Goal: Transaction & Acquisition: Purchase product/service

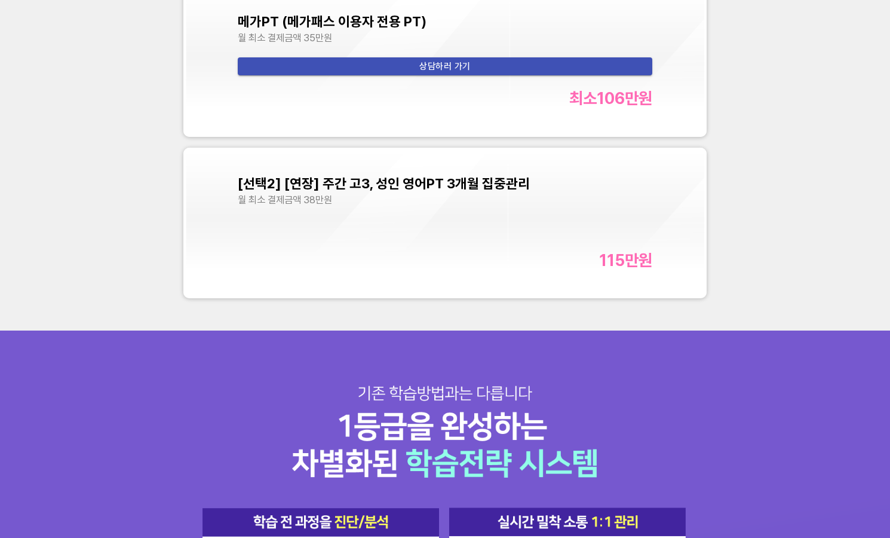
scroll to position [4004, 0]
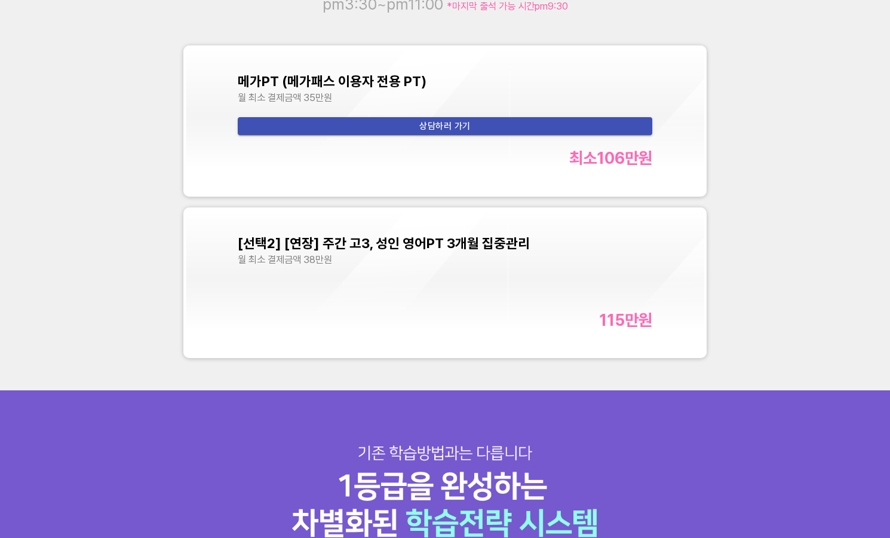
click at [452, 282] on div "[선택2] [연장] 주간 고3, 성인 영어PT 3개월 집중관리 월 최소 결제금액 38만원 115만 원" at bounding box center [445, 282] width 415 height 94
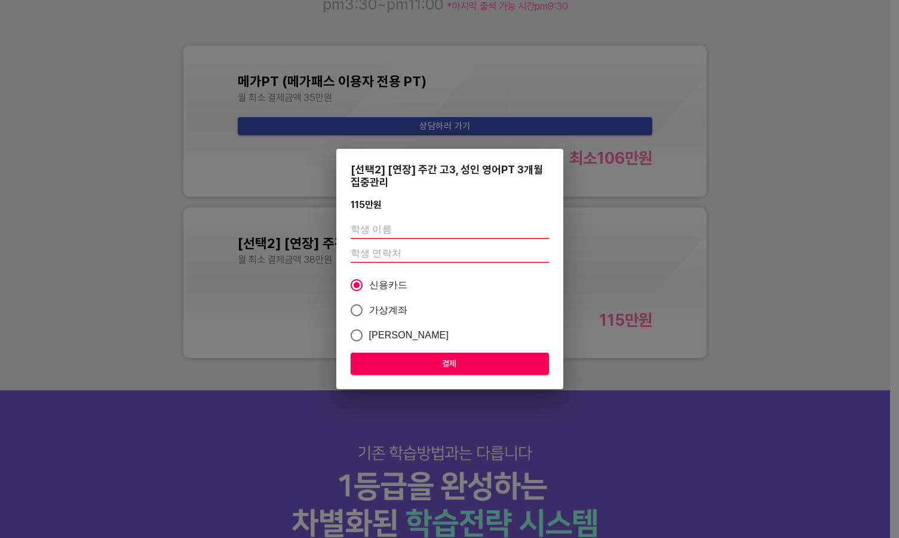
click at [794, 237] on div "[선택2] [연장] 주간 고3, 성인 영어PT 3개월 집중관리 115만 원 신용카드 가상계좌 카카오페이 결제" at bounding box center [449, 269] width 899 height 538
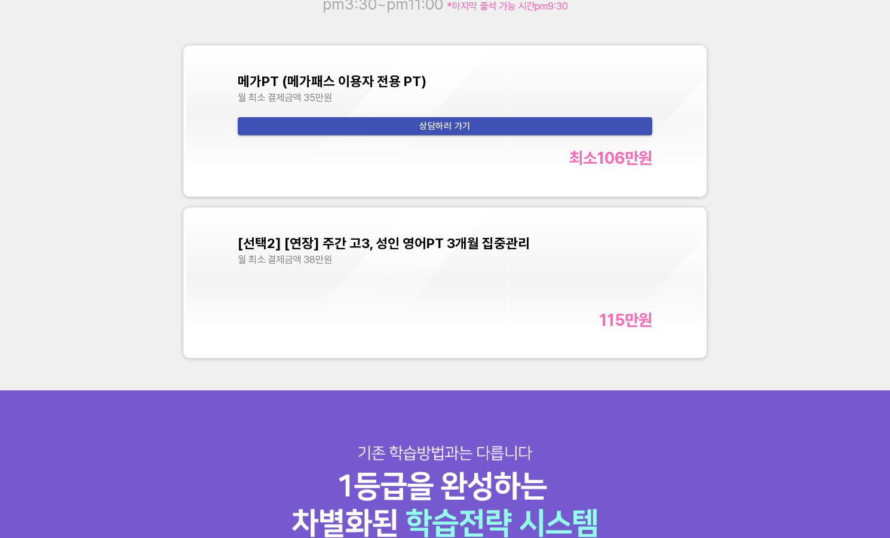
click at [431, 264] on div "월 최소 결제금액 38만원" at bounding box center [445, 259] width 415 height 12
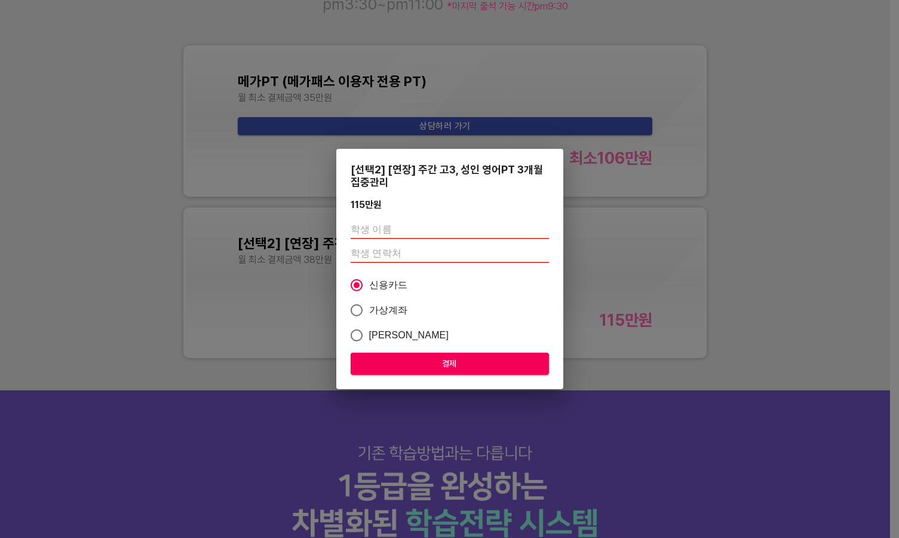
click at [391, 230] on input "text" at bounding box center [450, 229] width 198 height 19
type input "c"
type input "[PERSON_NAME]"
click at [379, 252] on input "number" at bounding box center [450, 253] width 198 height 19
type input "0"
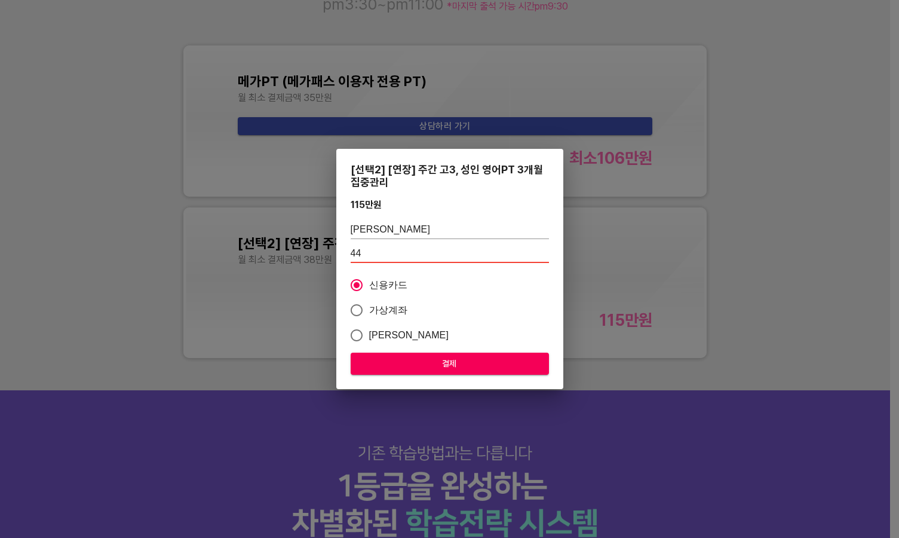
type input "4"
type input "01045903361"
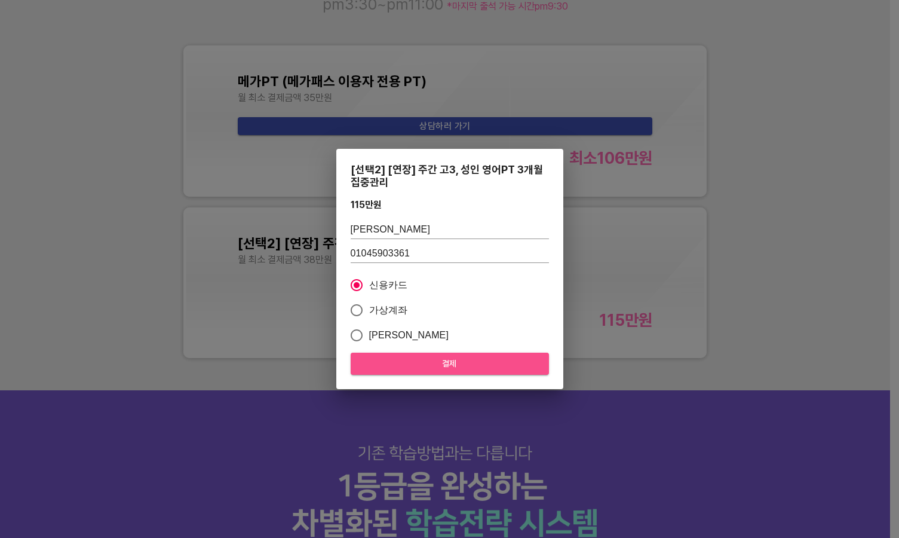
click at [510, 363] on span "결제" at bounding box center [449, 363] width 179 height 15
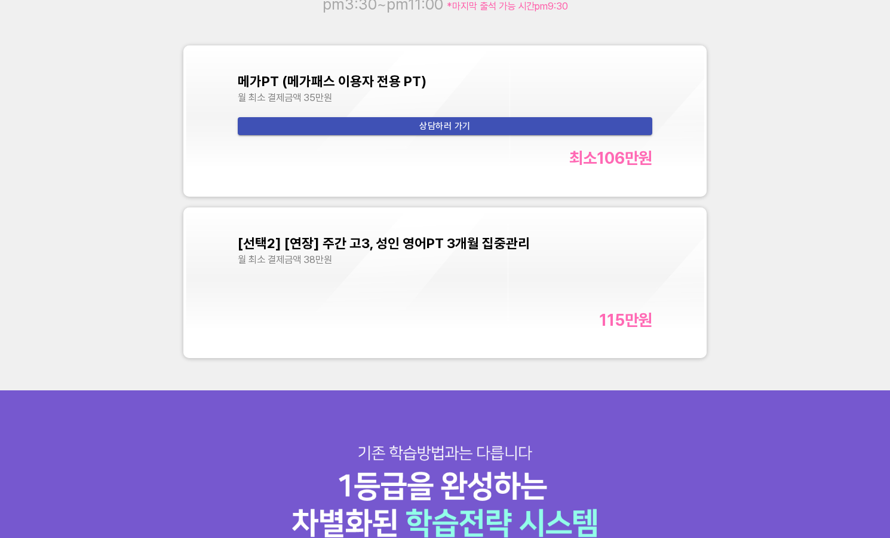
click at [399, 297] on div "[선택2] [연장] 주간 고3, 성인 영어PT 3개월 집중관리 월 최소 결제금액 38만원 115만 원" at bounding box center [445, 282] width 415 height 94
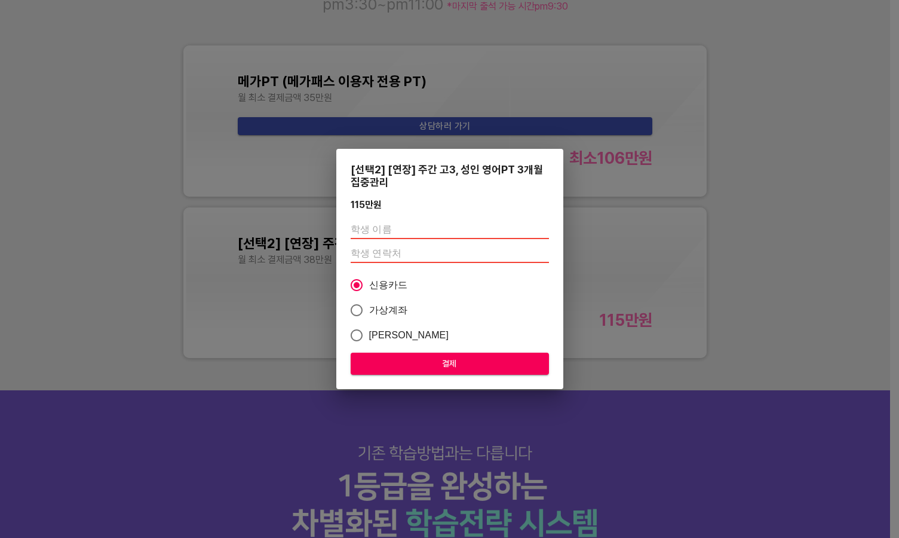
click at [412, 227] on input "text" at bounding box center [450, 229] width 198 height 19
type input "c"
type input "[PERSON_NAME]"
click at [372, 252] on input "number" at bounding box center [450, 253] width 198 height 19
type input "01045903361"
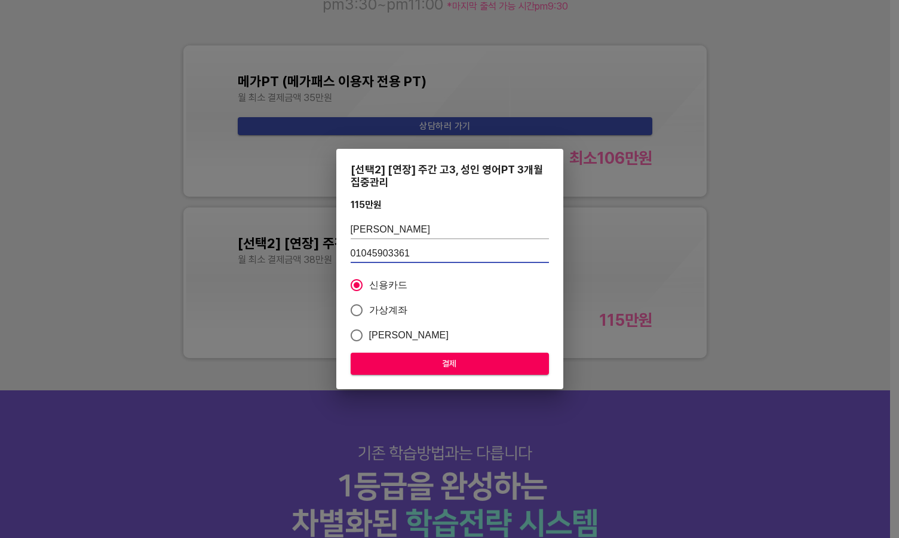
click at [455, 362] on span "결제" at bounding box center [449, 363] width 179 height 15
